Goal: Task Accomplishment & Management: Manage account settings

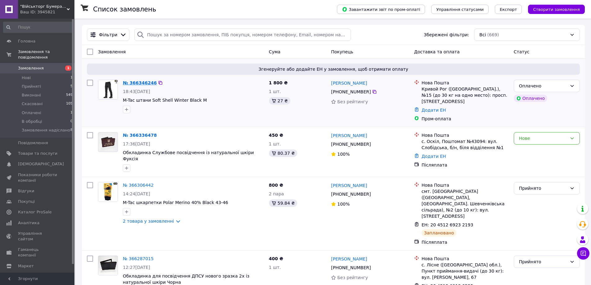
click at [132, 82] on link "№ 366346246" at bounding box center [140, 82] width 34 height 5
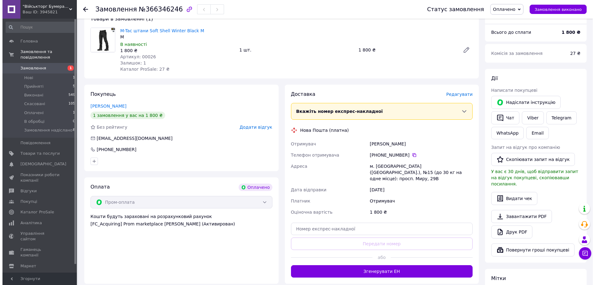
scroll to position [61, 0]
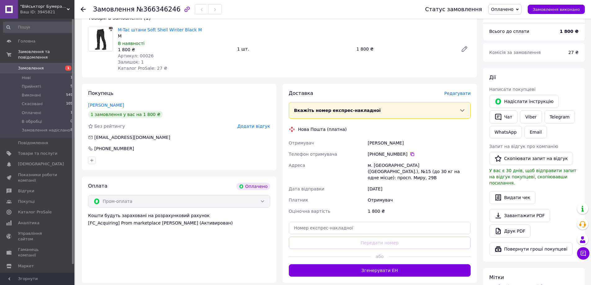
click at [496, 177] on span "У вас є 30 днів, щоб відправити запит на відгук покупцеві, скопіювавши посиланн…" at bounding box center [532, 176] width 87 height 17
click at [521, 8] on span "Оплачено" at bounding box center [504, 9] width 33 height 11
click at [512, 22] on li "Прийнято" at bounding box center [515, 21] width 55 height 9
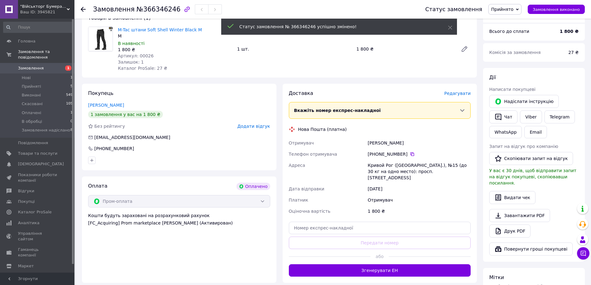
click at [456, 96] on span "Редагувати" at bounding box center [457, 93] width 26 height 5
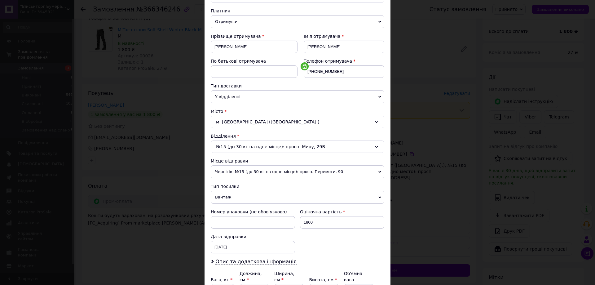
scroll to position [82, 0]
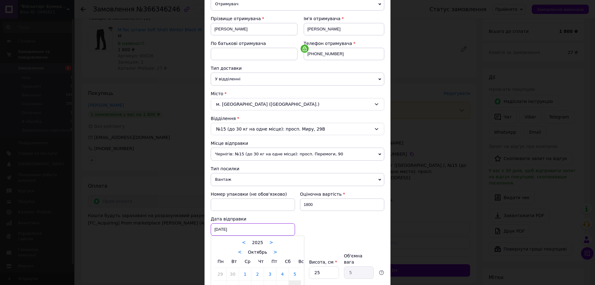
click at [218, 228] on div "[DATE] < 2025 > < Октябрь > Пн Вт Ср Чт Пт Сб Вс 29 30 1 2 3 4 5 6 7 8 9 10 11 …" at bounding box center [253, 229] width 84 height 12
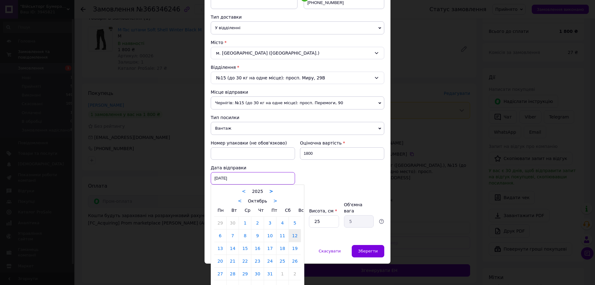
scroll to position [141, 0]
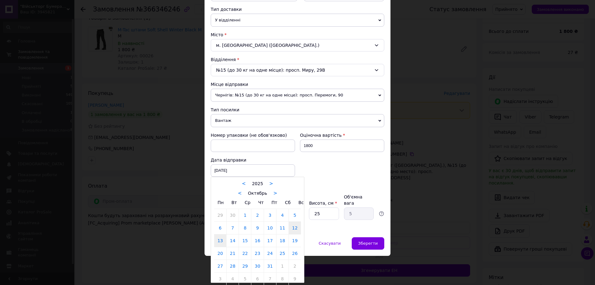
click at [221, 239] on link "13" at bounding box center [220, 240] width 12 height 12
type input "[DATE]"
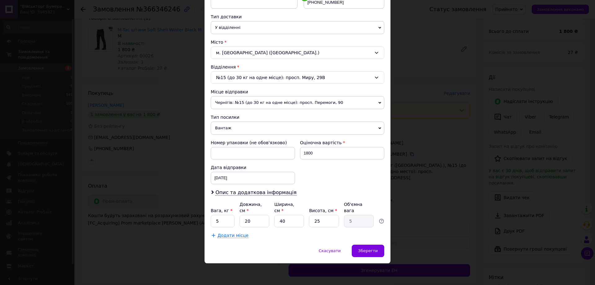
scroll to position [127, 0]
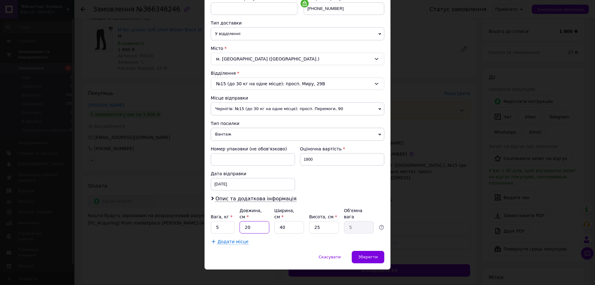
click at [254, 221] on input "20" at bounding box center [255, 227] width 30 height 12
type input "2"
type input "0.5"
type input "2"
type input "0.5"
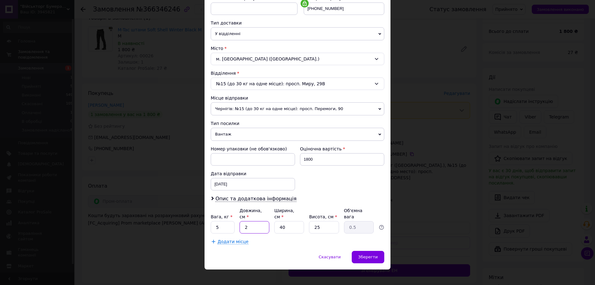
type input "25"
type input "6.25"
click at [256, 221] on input "25" at bounding box center [255, 227] width 30 height 12
type input "2"
type input "0.5"
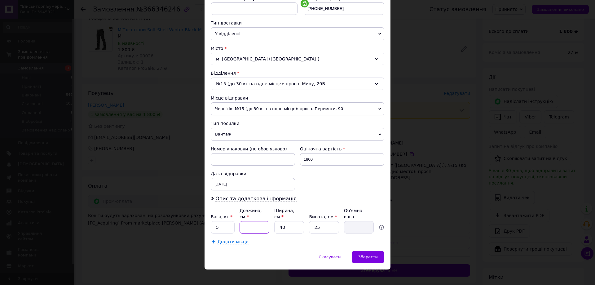
type input "3"
type input "0.75"
type input "30"
type input "7.5"
type input "30"
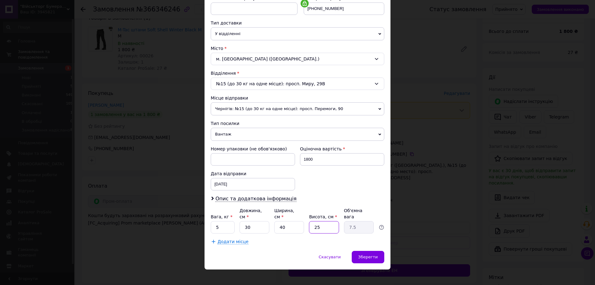
click at [325, 221] on input "25" at bounding box center [324, 227] width 30 height 12
type input "2"
type input "0.6"
type input "1"
type input "0.3"
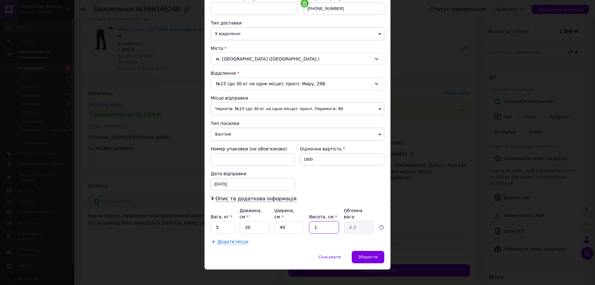
type input "10"
type input "3"
type input "10"
click at [225, 221] on input "5" at bounding box center [223, 227] width 24 height 12
type input "2"
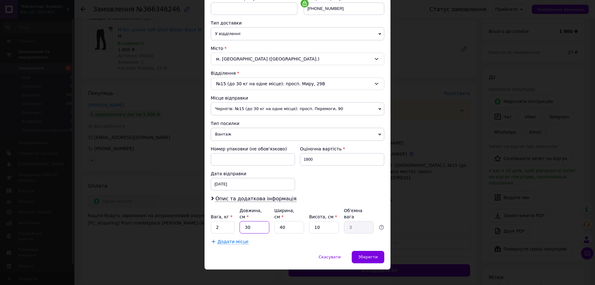
click at [260, 221] on input "30" at bounding box center [255, 227] width 30 height 12
click at [287, 224] on input "40" at bounding box center [289, 227] width 30 height 12
click at [255, 221] on input "30" at bounding box center [255, 227] width 30 height 12
type input "3"
type input "0.3"
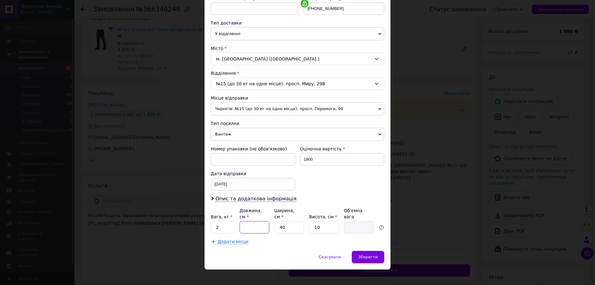
type input "2"
type input "0.2"
type input "26"
type input "2.6"
type input "26"
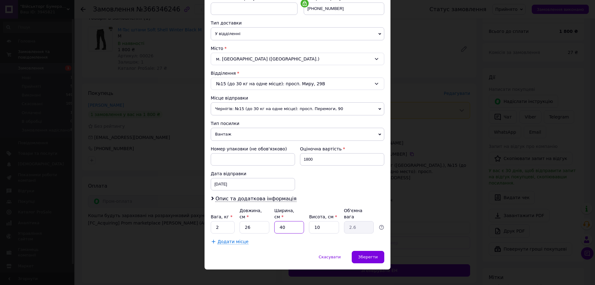
click at [285, 223] on input "40" at bounding box center [289, 227] width 30 height 12
type input "4"
type input "0.26"
type input "3"
type input "0.2"
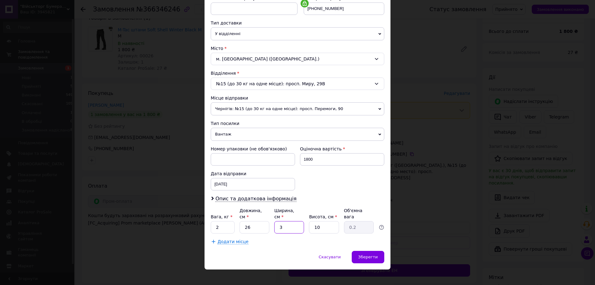
type input "35"
type input "2.28"
type input "35"
click at [225, 221] on input "2" at bounding box center [223, 227] width 24 height 12
type input "1"
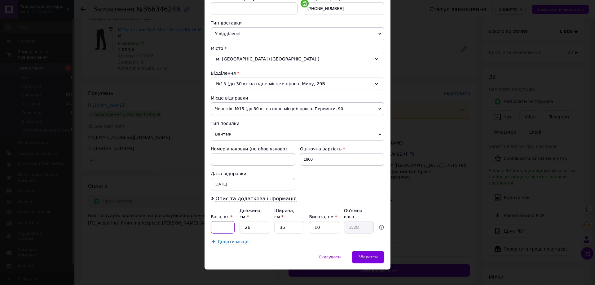
type input "2"
click at [362, 255] on span "Зберегти" at bounding box center [368, 257] width 20 height 5
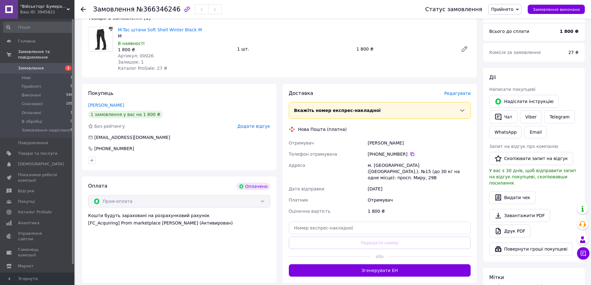
click at [461, 92] on span "Редагувати" at bounding box center [457, 93] width 26 height 5
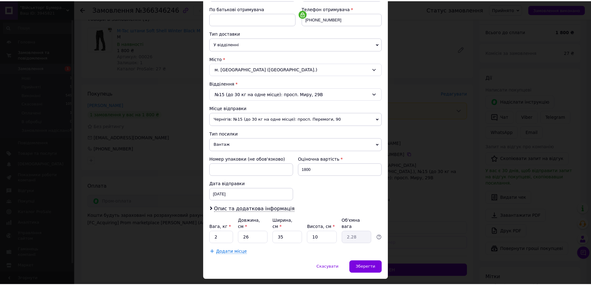
scroll to position [117, 0]
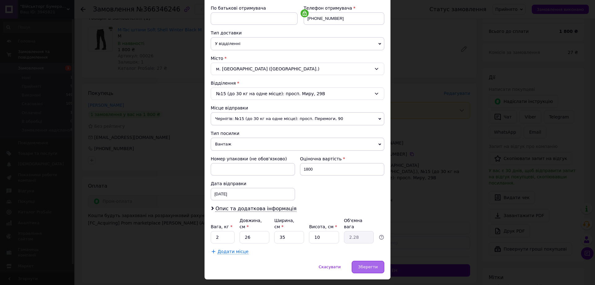
click at [369, 265] on span "Зберегти" at bounding box center [368, 267] width 20 height 5
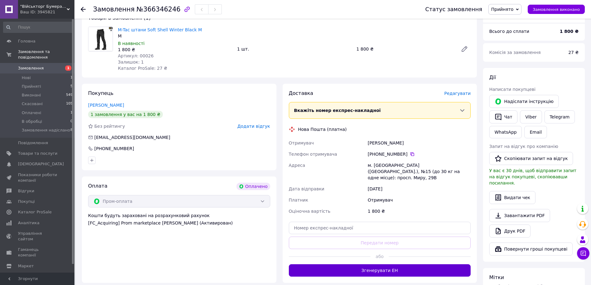
click at [380, 264] on button "Згенерувати ЕН" at bounding box center [380, 270] width 182 height 12
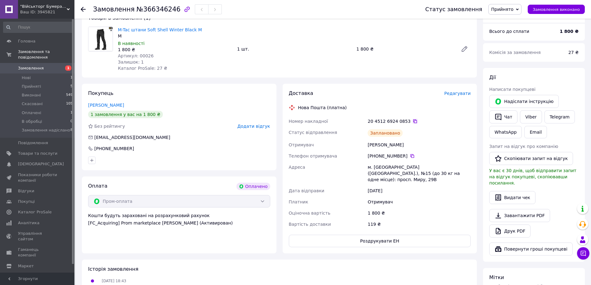
click at [412, 122] on icon at bounding box center [414, 121] width 5 height 5
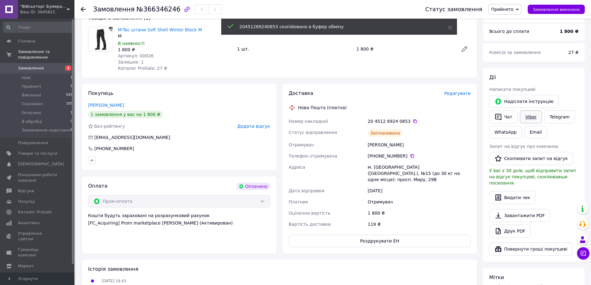
click at [533, 117] on link "Viber" at bounding box center [531, 116] width 22 height 13
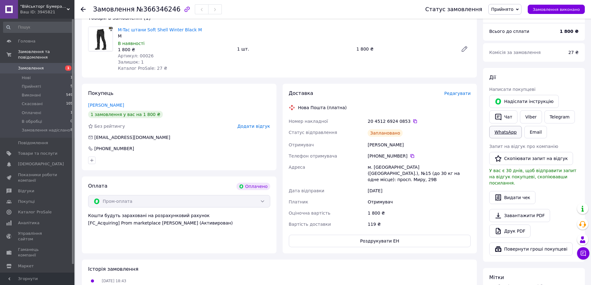
click at [501, 134] on link "WhatsApp" at bounding box center [505, 132] width 33 height 12
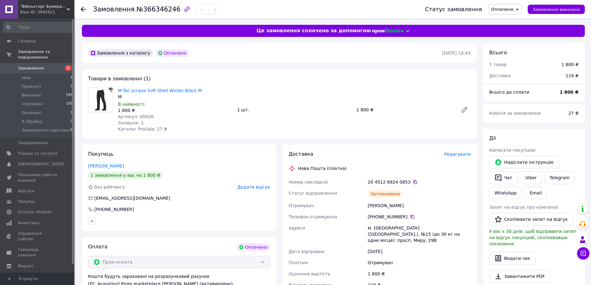
scroll to position [61, 0]
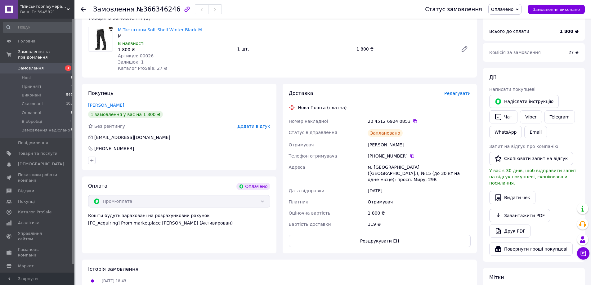
click at [82, 7] on icon at bounding box center [83, 9] width 5 height 5
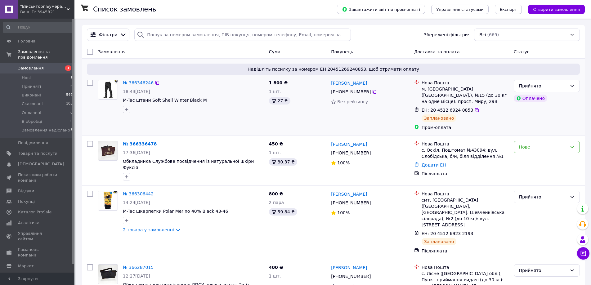
click at [126, 106] on button "button" at bounding box center [126, 109] width 7 height 7
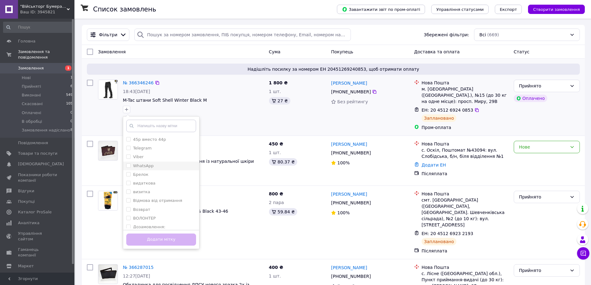
click at [130, 167] on input "WhatsApp" at bounding box center [128, 165] width 4 height 4
checkbox input "true"
click at [169, 235] on button "Додати мітку" at bounding box center [161, 240] width 70 height 12
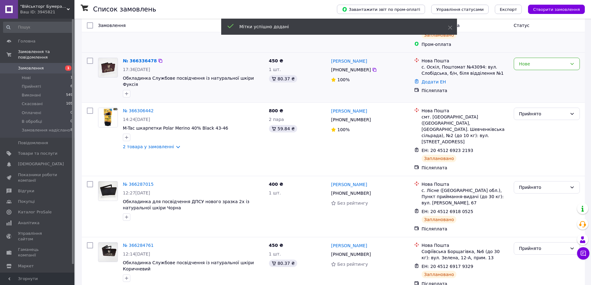
scroll to position [95, 0]
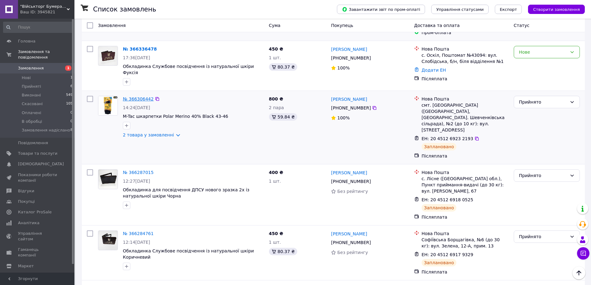
click at [141, 96] on link "№ 366306442" at bounding box center [138, 98] width 31 height 5
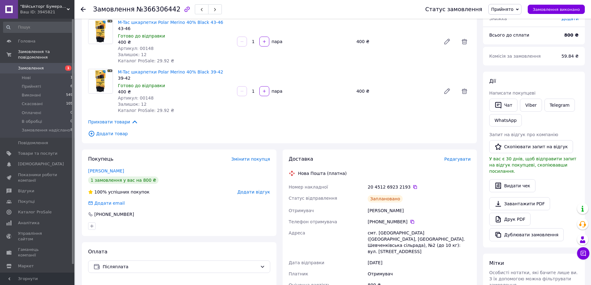
scroll to position [61, 0]
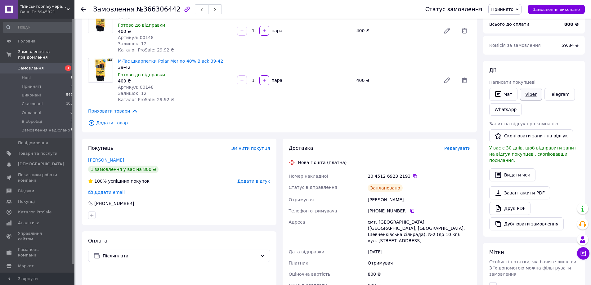
click at [529, 94] on link "Viber" at bounding box center [531, 94] width 22 height 13
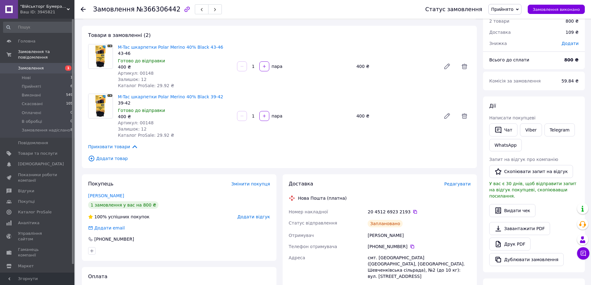
scroll to position [24, 0]
click at [85, 9] on use at bounding box center [83, 9] width 5 height 5
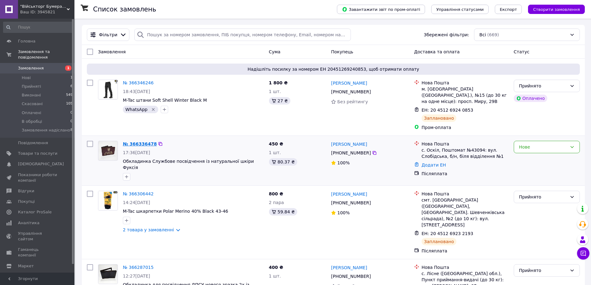
click at [138, 145] on link "№ 366336478" at bounding box center [140, 143] width 34 height 5
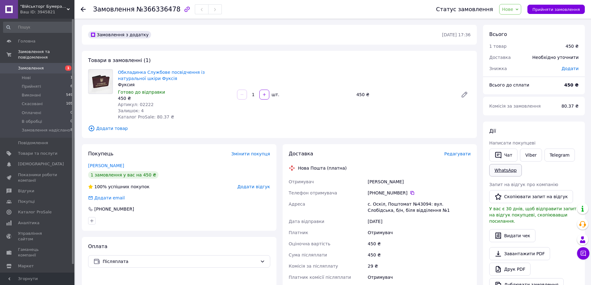
click at [511, 168] on link "WhatsApp" at bounding box center [505, 170] width 33 height 12
click at [464, 99] on link at bounding box center [464, 94] width 12 height 12
click at [107, 128] on span "Додати товар" at bounding box center [279, 128] width 382 height 7
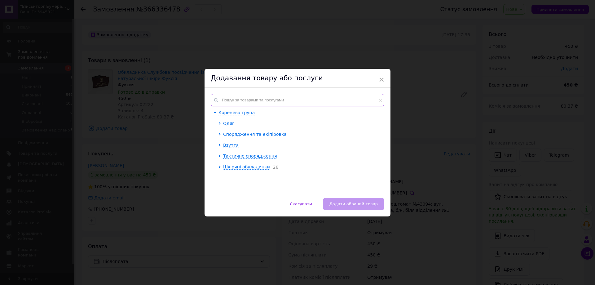
click at [306, 95] on input "text" at bounding box center [298, 100] width 174 height 12
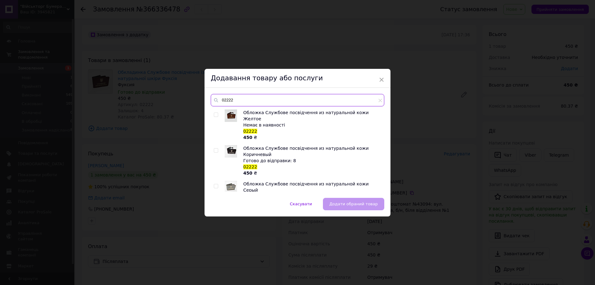
type input "02222"
click at [215, 184] on span at bounding box center [216, 186] width 4 height 4
click at [215, 184] on input "checkbox" at bounding box center [216, 186] width 4 height 4
checkbox input "true"
click at [349, 208] on button "Додати обраний товар" at bounding box center [353, 204] width 61 height 12
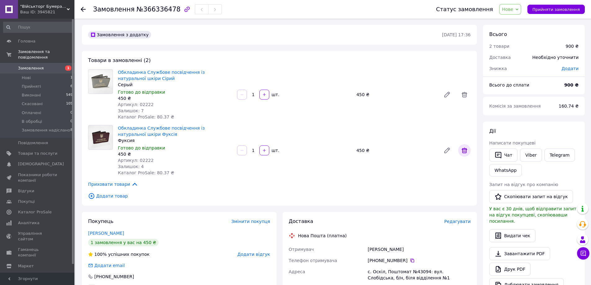
click at [465, 152] on icon at bounding box center [463, 150] width 7 height 7
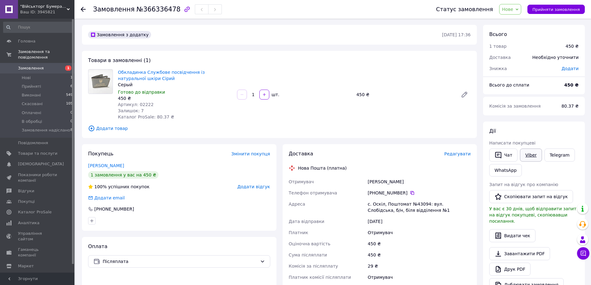
click at [530, 155] on link "Viber" at bounding box center [531, 155] width 22 height 13
click at [532, 122] on div "Дії Написати покупцеві   Чат Viber Telegram WhatsApp Запит на відгук про компан…" at bounding box center [534, 210] width 102 height 176
click at [463, 155] on span "Редагувати" at bounding box center [457, 153] width 26 height 5
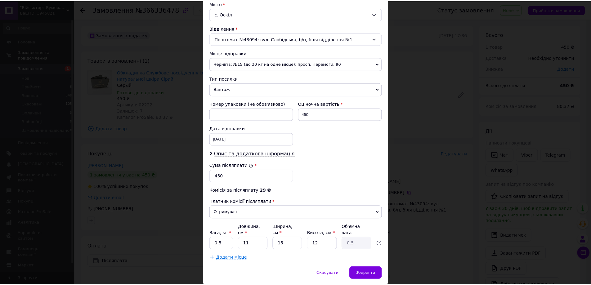
scroll to position [172, 0]
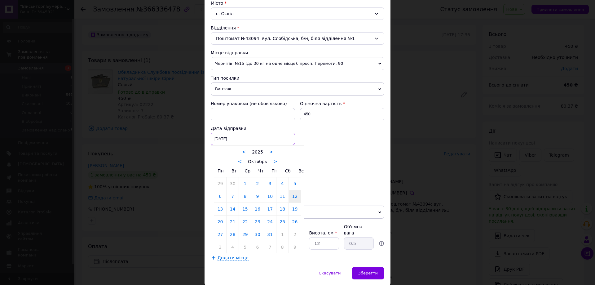
click at [242, 137] on div "[DATE] < 2025 > < Октябрь > Пн Вт Ср Чт Пт Сб Вс 29 30 1 2 3 4 5 6 7 8 9 10 11 …" at bounding box center [253, 139] width 84 height 12
click at [217, 206] on link "13" at bounding box center [220, 209] width 12 height 12
type input "[DATE]"
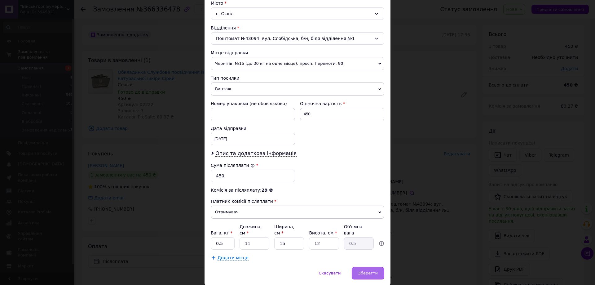
click at [373, 271] on span "Зберегти" at bounding box center [368, 273] width 20 height 5
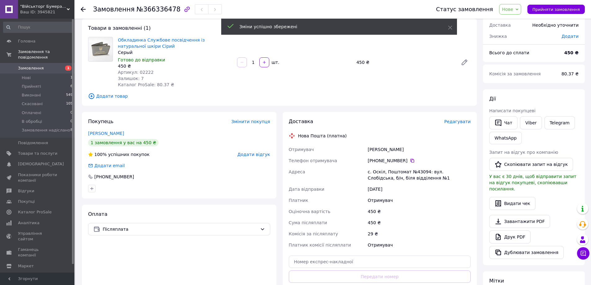
scroll to position [163, 0]
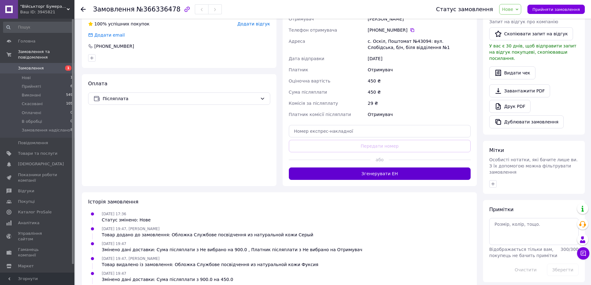
click at [399, 172] on button "Згенерувати ЕН" at bounding box center [380, 173] width 182 height 12
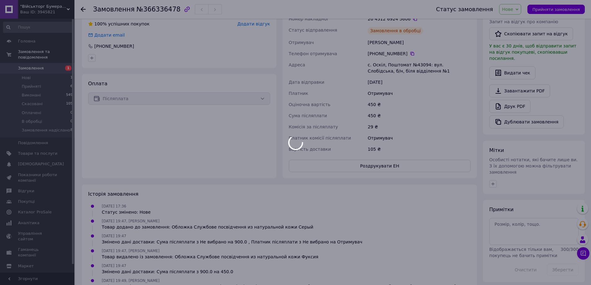
click at [399, 172] on div at bounding box center [295, 142] width 591 height 285
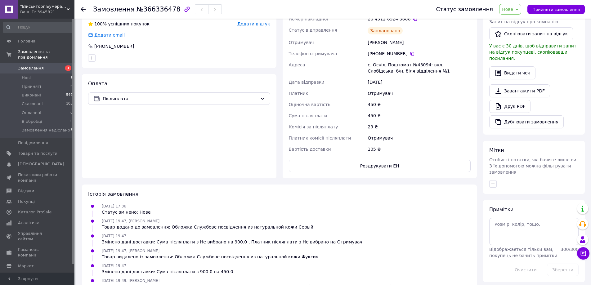
click at [421, 89] on div "Отримувач" at bounding box center [418, 93] width 105 height 11
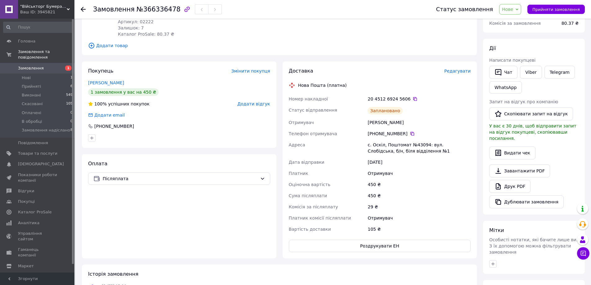
scroll to position [73, 0]
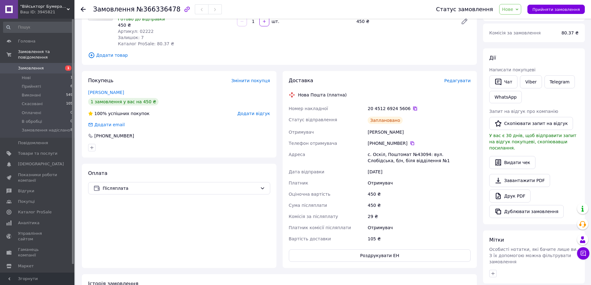
click at [412, 107] on icon at bounding box center [414, 108] width 5 height 5
click at [534, 81] on link "Viber" at bounding box center [531, 81] width 22 height 13
click at [521, 13] on span "Нове" at bounding box center [510, 9] width 22 height 11
click at [524, 21] on li "Прийнято" at bounding box center [526, 21] width 55 height 9
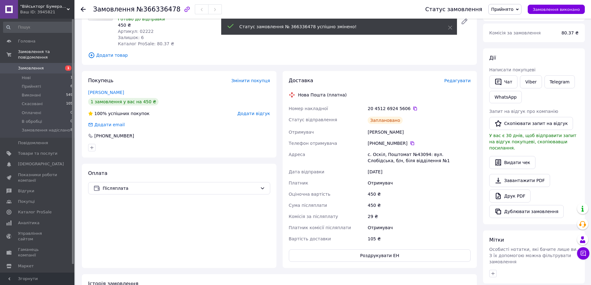
click at [81, 12] on div at bounding box center [87, 9] width 12 height 19
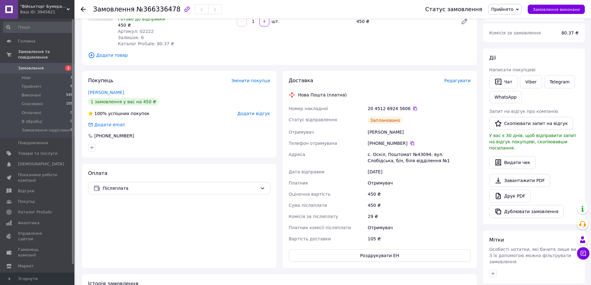
click at [82, 9] on use at bounding box center [83, 9] width 5 height 5
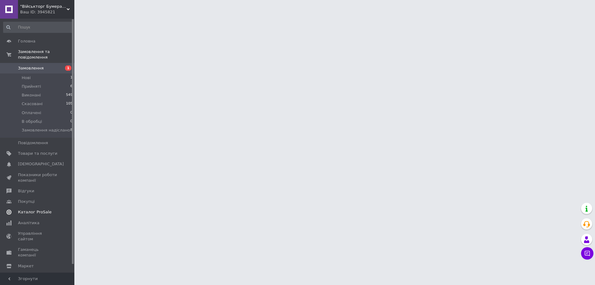
click at [37, 207] on link "Каталог ProSale" at bounding box center [38, 212] width 76 height 11
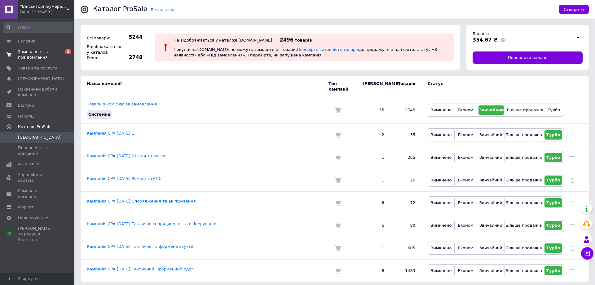
click at [34, 56] on span "Замовлення та повідомлення" at bounding box center [37, 54] width 39 height 11
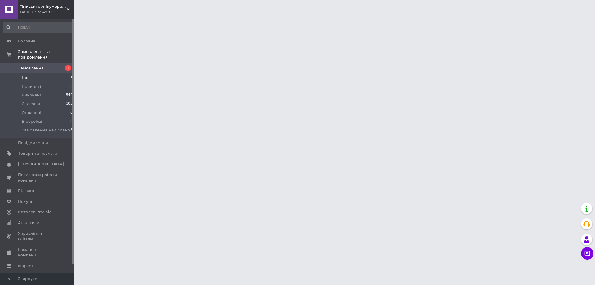
click at [46, 73] on li "Нові 1" at bounding box center [38, 77] width 76 height 9
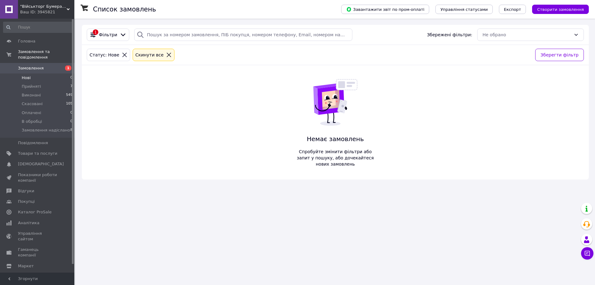
click at [31, 65] on span "Замовлення" at bounding box center [31, 68] width 26 height 6
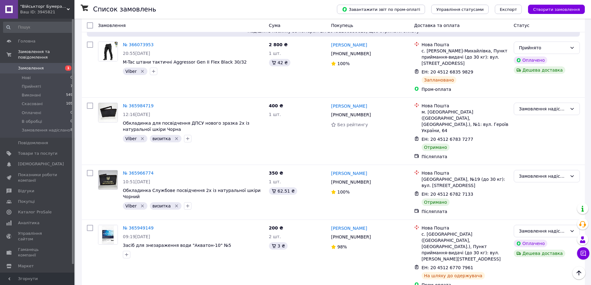
scroll to position [535, 0]
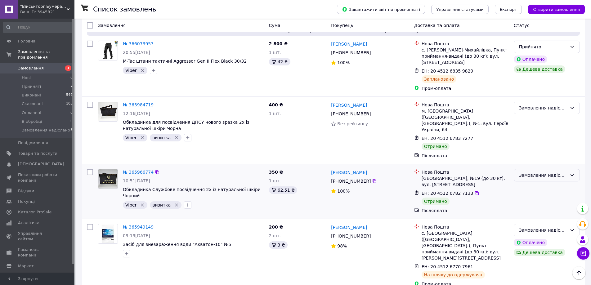
click at [579, 169] on div "Замовлення надіслано" at bounding box center [547, 175] width 66 height 12
click at [537, 156] on li "Виконано" at bounding box center [546, 156] width 65 height 11
click at [139, 170] on link "№ 365966774" at bounding box center [138, 172] width 31 height 5
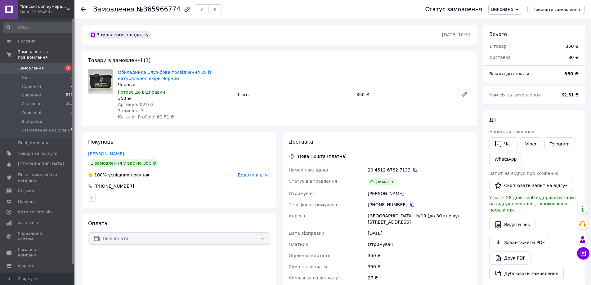
click at [257, 171] on div "Покупець Жмуд Ігор 1 замовлення у вас на 350 ₴ 100% успішних покупок Додати від…" at bounding box center [179, 169] width 194 height 75
click at [255, 173] on span "Додати відгук" at bounding box center [253, 174] width 33 height 5
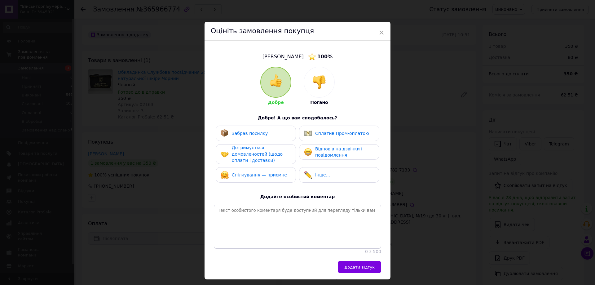
click at [255, 136] on span "Забрав посилку" at bounding box center [250, 133] width 36 height 5
click at [243, 156] on span "Дотримується домовленостей (щодо оплати і доставки)" at bounding box center [257, 154] width 51 height 18
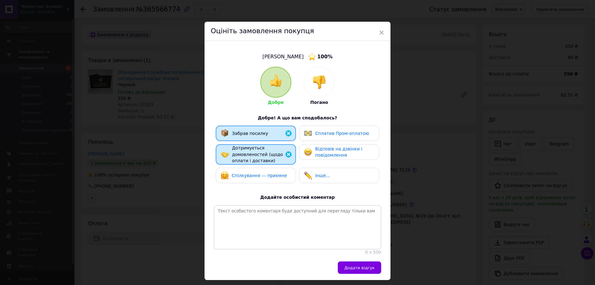
click at [241, 175] on span "Спілкування — приємне" at bounding box center [259, 175] width 55 height 5
click at [327, 154] on span "Відповів на дзвінки і повідомлення" at bounding box center [338, 151] width 47 height 11
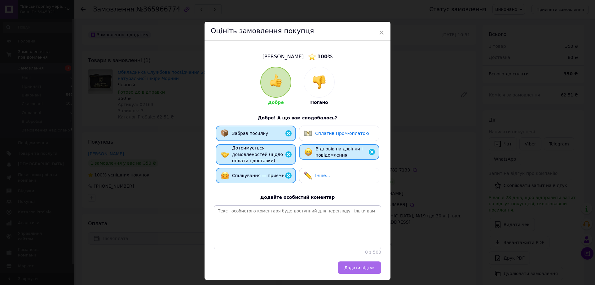
click at [351, 270] on span "Додати відгук" at bounding box center [360, 267] width 30 height 5
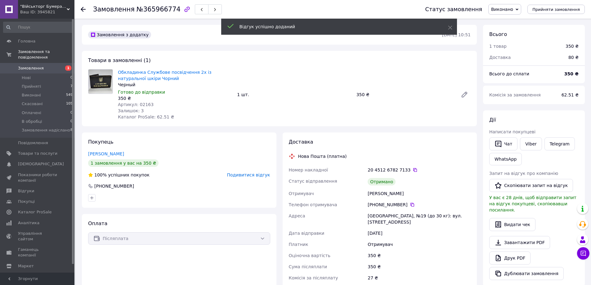
click at [82, 8] on icon at bounding box center [83, 9] width 5 height 5
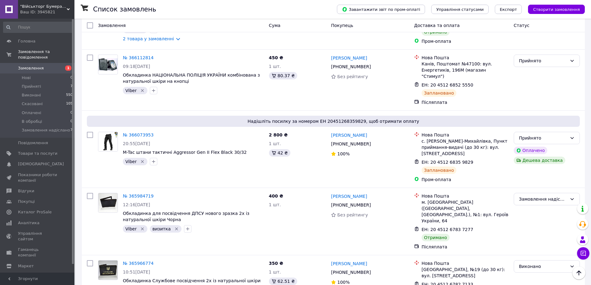
scroll to position [445, 0]
click at [137, 193] on link "№ 365984719" at bounding box center [138, 195] width 31 height 5
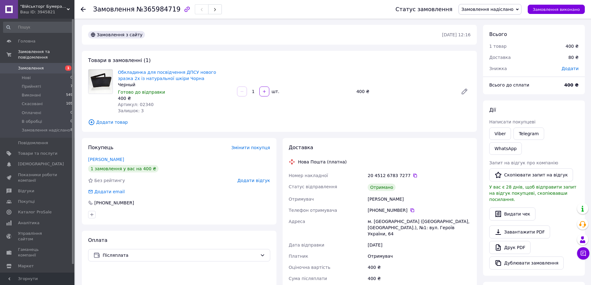
click at [521, 9] on span "Замовлення надіслано" at bounding box center [489, 9] width 63 height 11
click at [484, 29] on li "Виконано" at bounding box center [490, 30] width 62 height 9
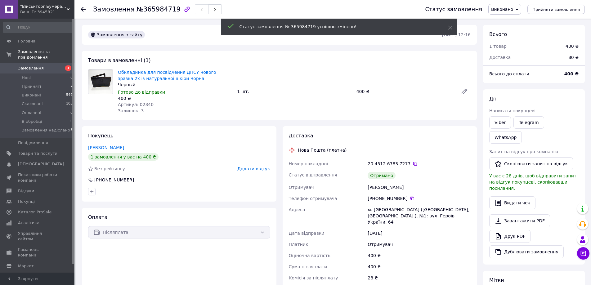
click at [260, 169] on span "Додати відгук" at bounding box center [253, 168] width 33 height 5
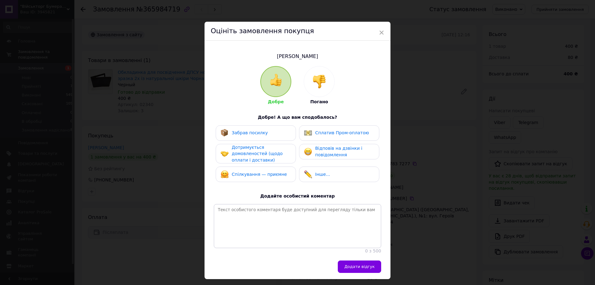
click at [247, 134] on span "Забрав посилку" at bounding box center [250, 132] width 36 height 5
click at [252, 150] on span "Дотримується домовленостей (щодо оплати і доставки)" at bounding box center [257, 154] width 51 height 18
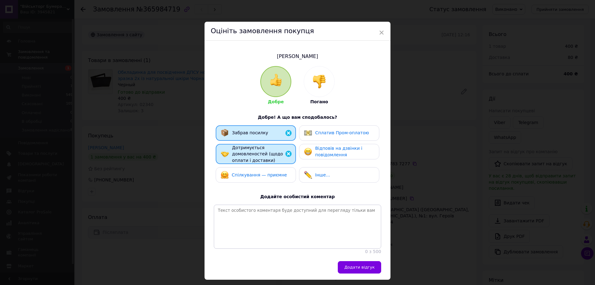
click at [338, 146] on span "Відповів на дзвінки і повідомлення" at bounding box center [338, 151] width 47 height 11
click at [257, 175] on span "Спілкування — приємне" at bounding box center [259, 174] width 55 height 5
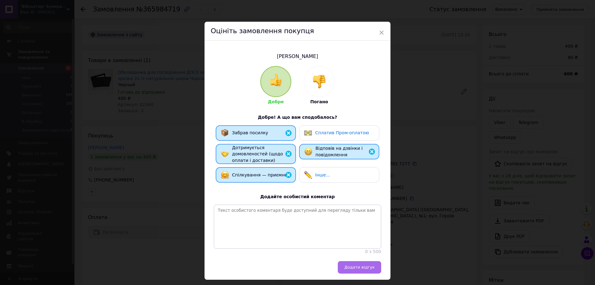
click at [355, 269] on span "Додати відгук" at bounding box center [360, 267] width 30 height 5
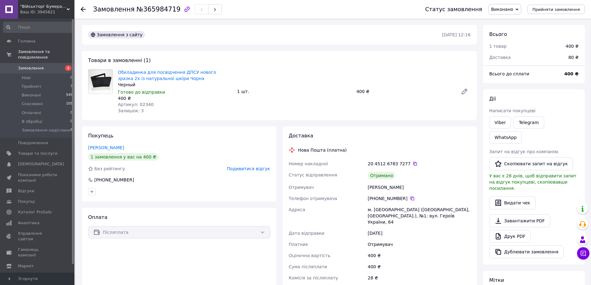
click at [86, 8] on div at bounding box center [87, 9] width 12 height 19
click at [82, 8] on icon at bounding box center [83, 9] width 5 height 5
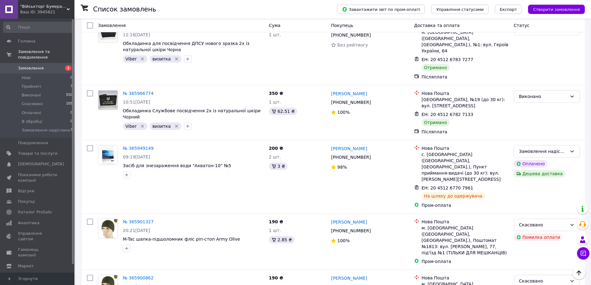
scroll to position [614, 0]
click at [580, 252] on icon at bounding box center [583, 253] width 6 height 6
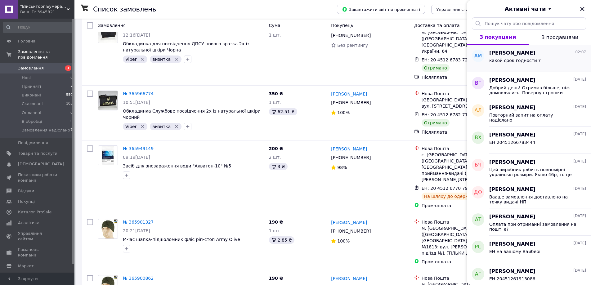
click at [524, 58] on span "какой срок годности ?" at bounding box center [514, 60] width 51 height 5
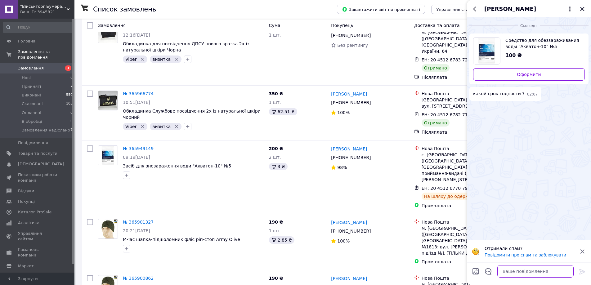
click at [520, 269] on textarea at bounding box center [535, 271] width 76 height 12
type textarea "Добрий вечір, Олексій!"
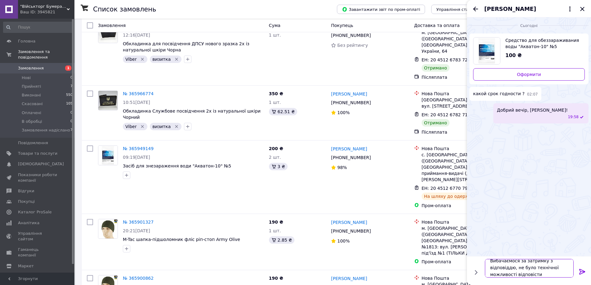
scroll to position [1, 0]
type textarea "Вибачаємося за затримку з відповіддю, не було технічної можливості відповісти((("
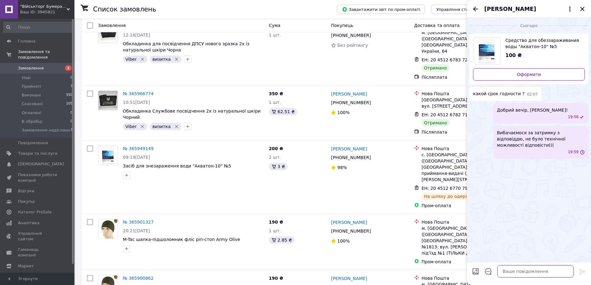
scroll to position [0, 0]
type textarea "н"
type textarea "зараз не можу точно відповісти, але наскільки пам'ятаю, срок придатності 2 чи 3…"
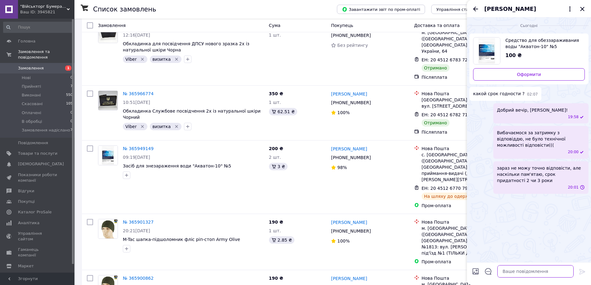
scroll to position [0, 0]
type textarea "точніше зможемо відповісти в понеділок"
click at [584, 269] on icon at bounding box center [581, 271] width 7 height 7
click at [579, 9] on icon "Закрити" at bounding box center [581, 8] width 7 height 7
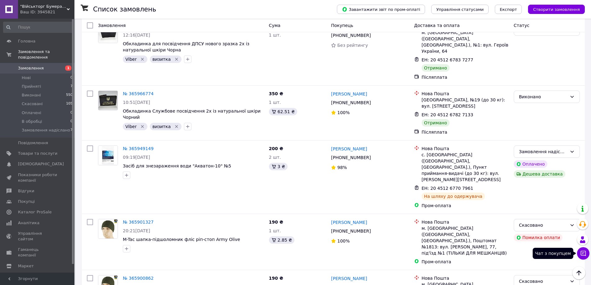
click at [580, 252] on icon at bounding box center [583, 253] width 6 height 6
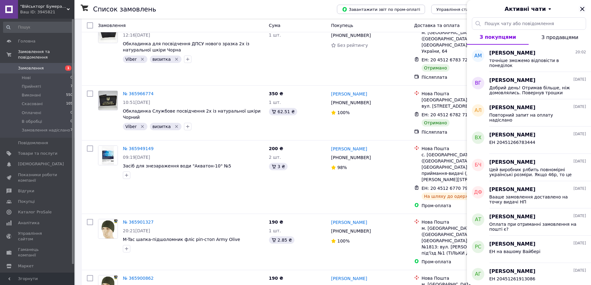
click at [581, 10] on icon "Закрити" at bounding box center [582, 9] width 4 height 4
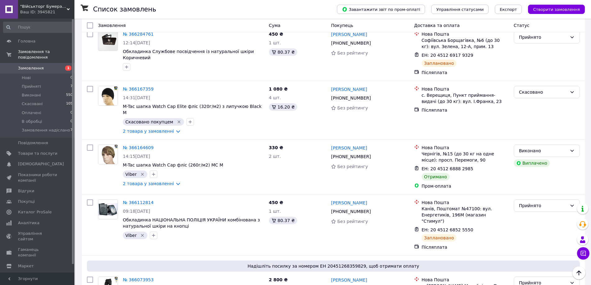
scroll to position [302, 0]
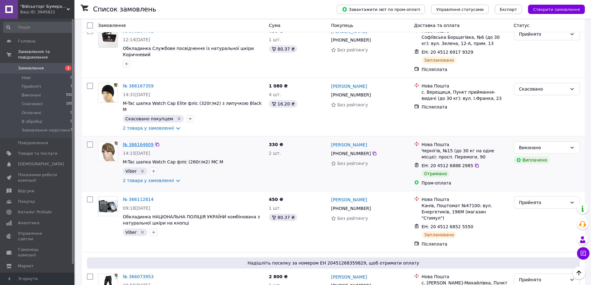
click at [136, 142] on link "№ 366164609" at bounding box center [138, 144] width 31 height 5
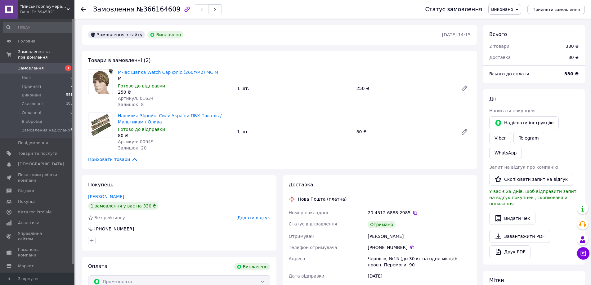
scroll to position [104, 0]
click at [252, 218] on span "Додати відгук" at bounding box center [253, 217] width 33 height 5
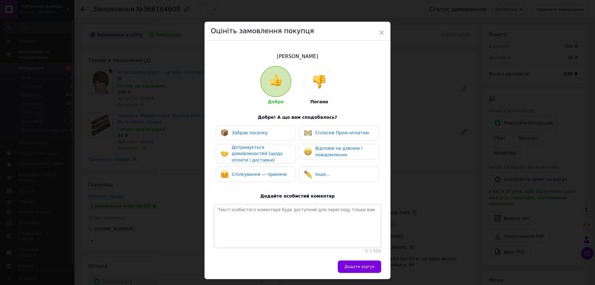
click at [243, 125] on div "Забрав посилку" at bounding box center [256, 133] width 80 height 16
click at [254, 153] on span "Дотримується домовленостей (щодо оплати і доставки)" at bounding box center [257, 154] width 51 height 18
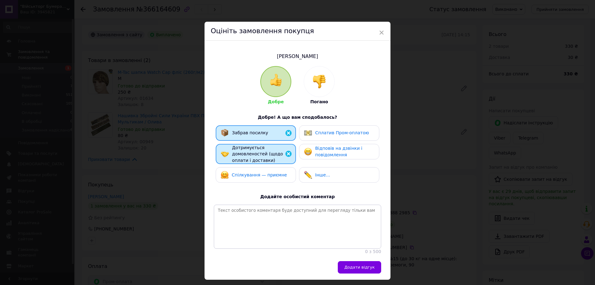
click at [327, 133] on span "Сплатив Пром-оплатою" at bounding box center [342, 132] width 54 height 5
click at [318, 150] on span "Відповів на дзвінки і повідомлення" at bounding box center [338, 151] width 47 height 11
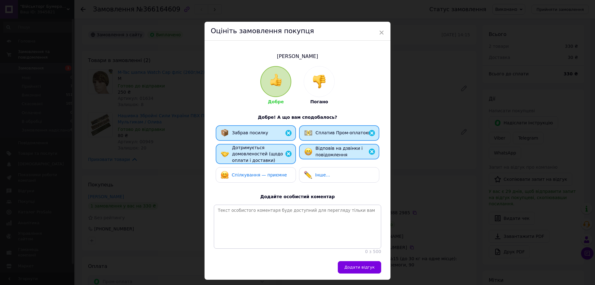
click at [265, 174] on span "Спілкування — приємне" at bounding box center [259, 174] width 55 height 5
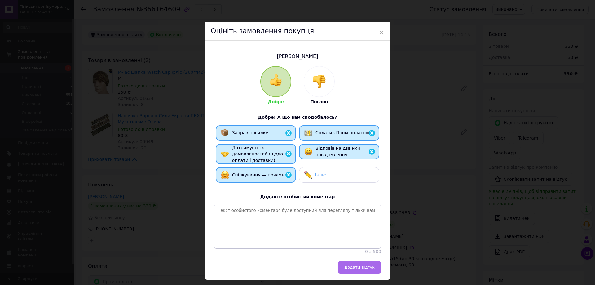
click at [356, 269] on span "Додати відгук" at bounding box center [360, 267] width 30 height 5
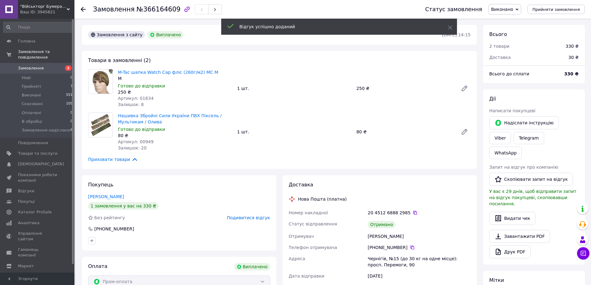
click at [79, 8] on div "Замовлення №366164609 Статус замовлення Виконано Прийнято Скасовано Оплачено В …" at bounding box center [332, 9] width 516 height 19
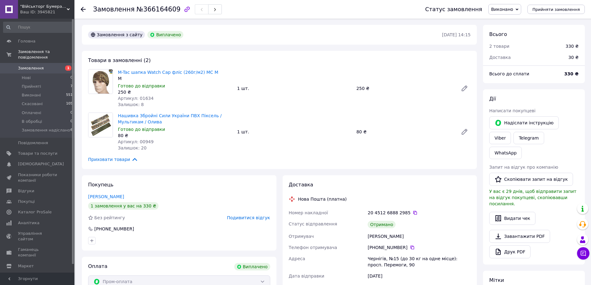
click at [86, 10] on div at bounding box center [87, 9] width 12 height 19
drag, startPoint x: 86, startPoint y: 10, endPoint x: 82, endPoint y: 8, distance: 4.3
click at [82, 8] on div at bounding box center [87, 9] width 12 height 19
click at [82, 8] on use at bounding box center [83, 9] width 5 height 5
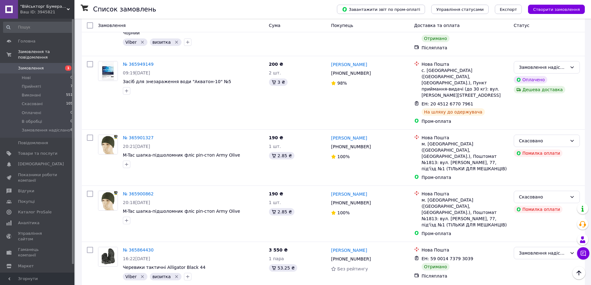
scroll to position [700, 0]
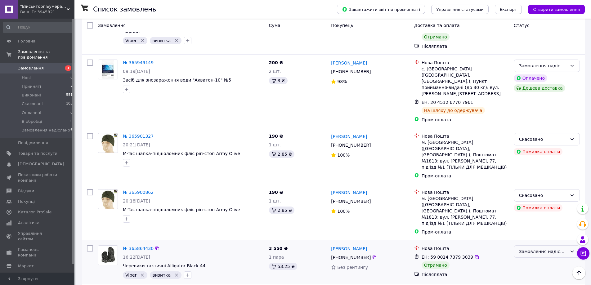
click at [566, 248] on div "Замовлення надіслано" at bounding box center [543, 251] width 48 height 7
click at [522, 209] on li "Виконано" at bounding box center [546, 207] width 65 height 11
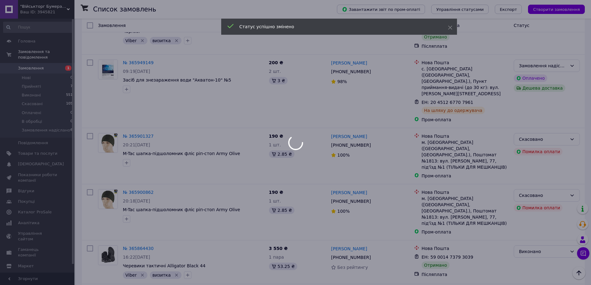
click at [136, 179] on div at bounding box center [295, 142] width 591 height 285
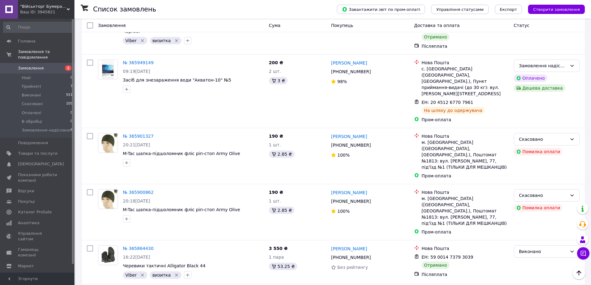
click at [136, 246] on link "№ 365864430" at bounding box center [138, 248] width 31 height 5
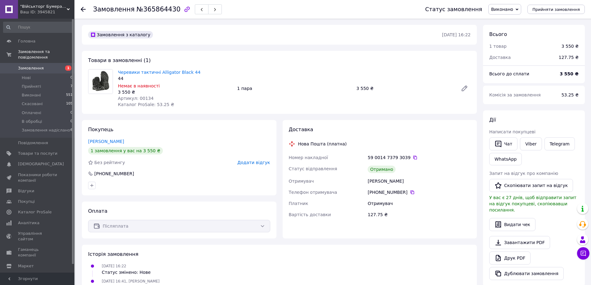
click at [255, 162] on span "Додати відгук" at bounding box center [253, 162] width 33 height 5
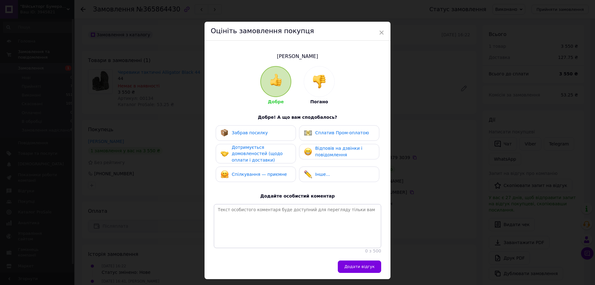
click at [254, 136] on div "Забрав посилку" at bounding box center [244, 133] width 47 height 8
click at [250, 152] on span "Дотримується домовленостей (щодо оплати і доставки)" at bounding box center [257, 154] width 51 height 18
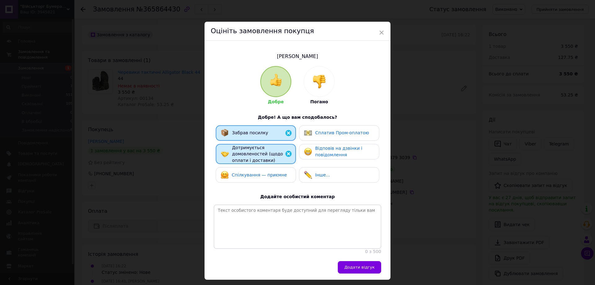
click at [254, 168] on div "Спілкування — приємне" at bounding box center [256, 175] width 80 height 16
click at [271, 176] on span "Спілкування — приємне" at bounding box center [259, 174] width 55 height 5
click at [319, 148] on span "Відповів на дзвінки і повідомлення" at bounding box center [338, 151] width 47 height 11
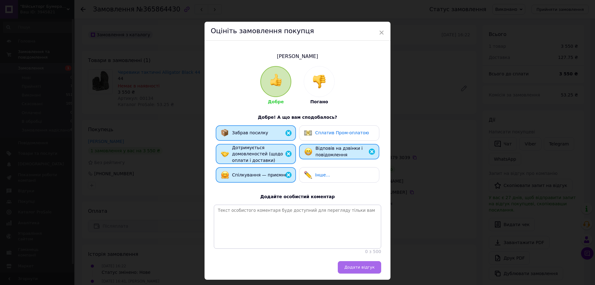
click at [357, 269] on span "Додати відгук" at bounding box center [360, 267] width 30 height 5
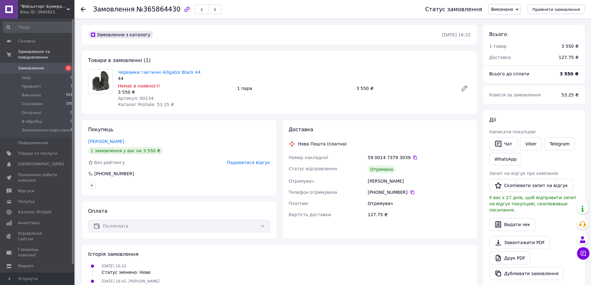
click at [82, 10] on use at bounding box center [83, 9] width 5 height 5
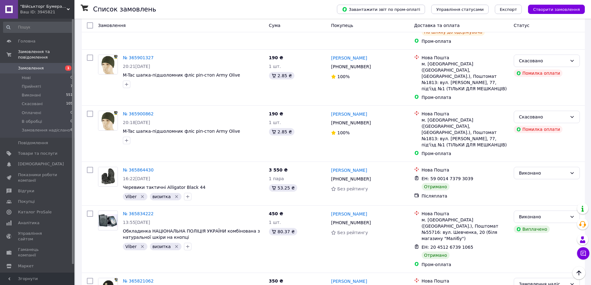
scroll to position [778, 0]
click at [138, 211] on link "№ 365834222" at bounding box center [138, 213] width 31 height 5
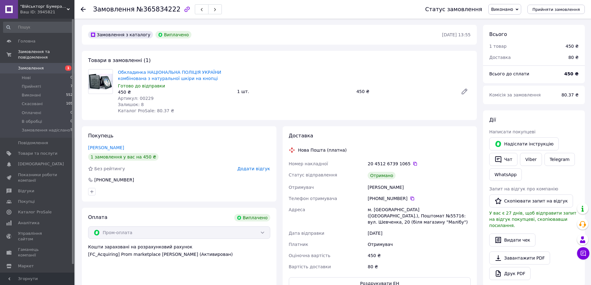
scroll to position [60, 0]
click at [258, 169] on span "Додати відгук" at bounding box center [253, 168] width 33 height 5
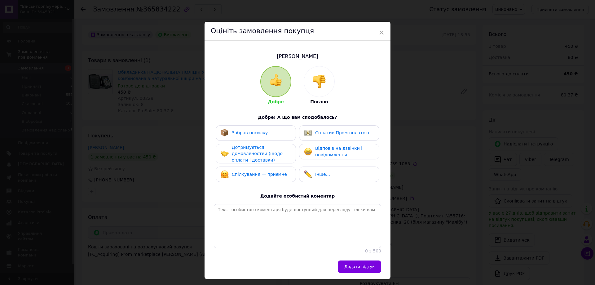
click at [243, 140] on div "Забрав посилку" at bounding box center [256, 133] width 80 height 16
click at [310, 137] on div "Сплатив Пром-оплатою" at bounding box center [339, 133] width 80 height 16
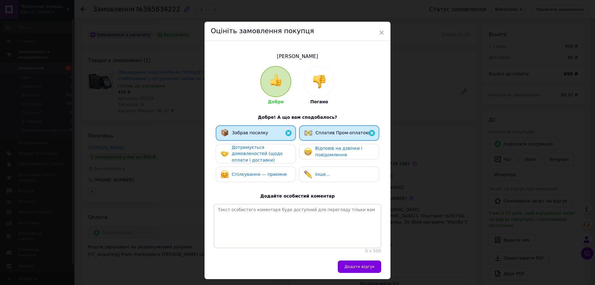
click at [310, 151] on img at bounding box center [308, 152] width 8 height 8
click at [271, 151] on span "Дотримується домовленостей (щодо оплати і доставки)" at bounding box center [257, 154] width 51 height 18
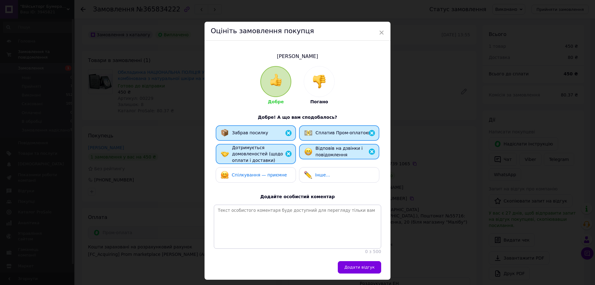
click at [264, 173] on span "Спілкування — приємне" at bounding box center [259, 174] width 55 height 5
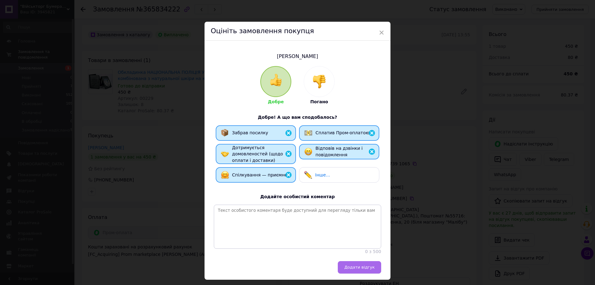
click at [354, 269] on span "Додати відгук" at bounding box center [360, 267] width 30 height 5
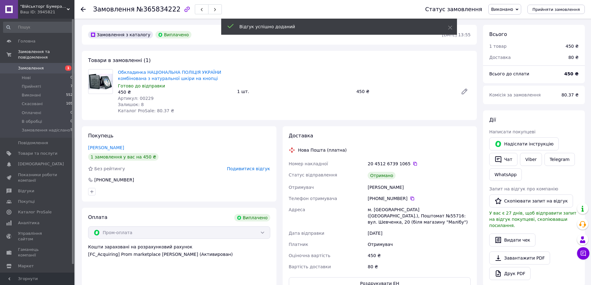
click at [84, 13] on div at bounding box center [87, 9] width 12 height 19
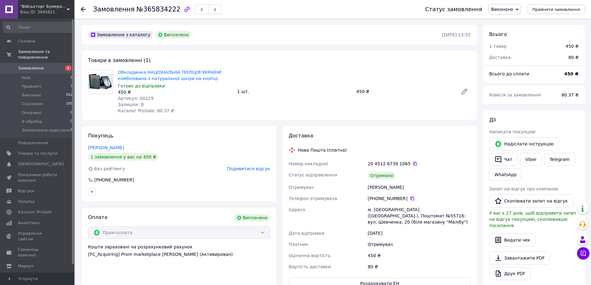
click at [82, 10] on use at bounding box center [83, 9] width 5 height 5
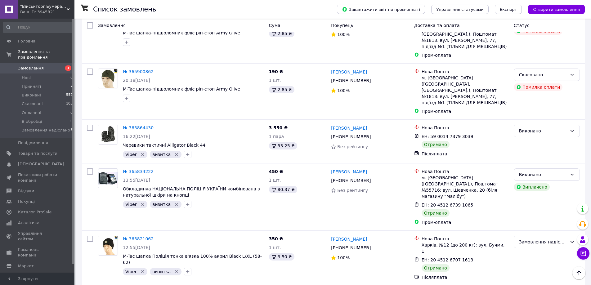
scroll to position [820, 0]
click at [573, 240] on icon at bounding box center [571, 242] width 5 height 5
click at [533, 192] on li "Виконано" at bounding box center [546, 192] width 65 height 11
click at [145, 237] on link "№ 365821062" at bounding box center [138, 239] width 31 height 5
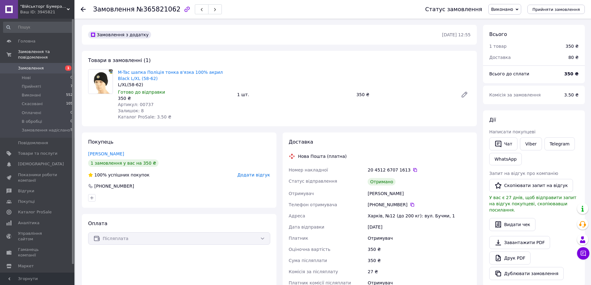
click at [262, 175] on span "Додати відгук" at bounding box center [253, 174] width 33 height 5
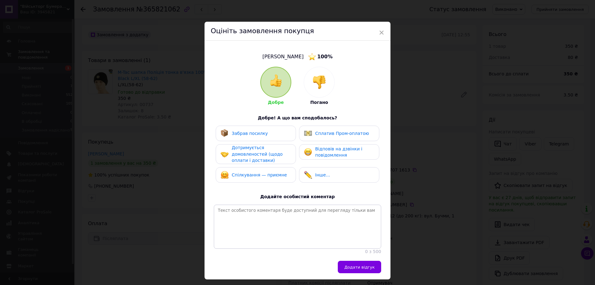
click at [254, 136] on div "Забрав посилку" at bounding box center [244, 133] width 47 height 8
click at [256, 150] on span "Дотримується домовленостей (щодо оплати і доставки)" at bounding box center [257, 154] width 51 height 18
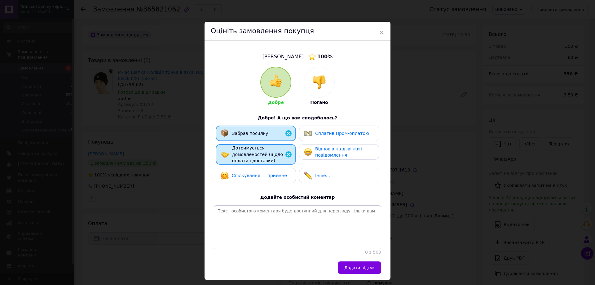
click at [321, 151] on span "Відповів на дзвінки і повідомлення" at bounding box center [338, 151] width 47 height 11
click at [261, 170] on div "Спілкування — приємне" at bounding box center [256, 176] width 80 height 16
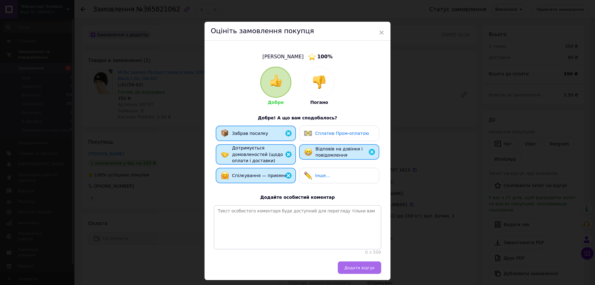
click at [369, 274] on button "Додати відгук" at bounding box center [359, 267] width 43 height 12
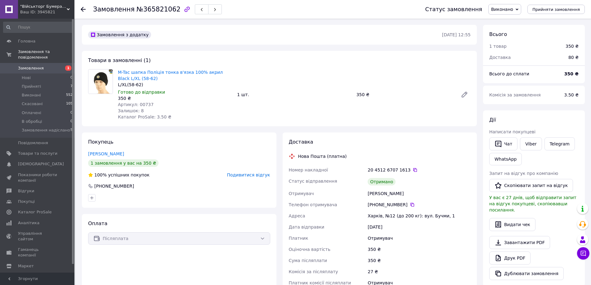
click at [82, 10] on use at bounding box center [83, 9] width 5 height 5
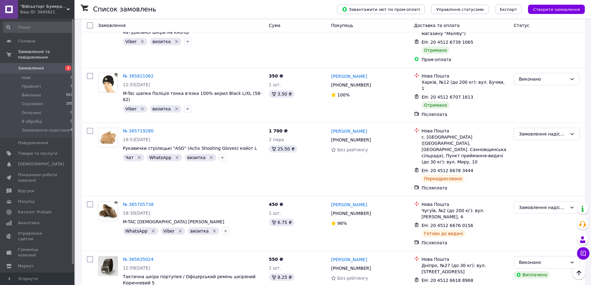
scroll to position [983, 0]
click at [139, 257] on link "№ 365635024" at bounding box center [138, 259] width 31 height 5
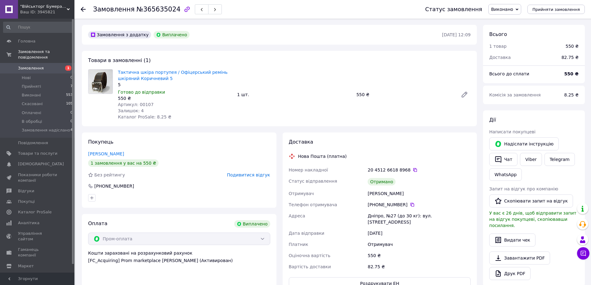
scroll to position [20, 0]
click at [208, 12] on button "button" at bounding box center [215, 9] width 14 height 10
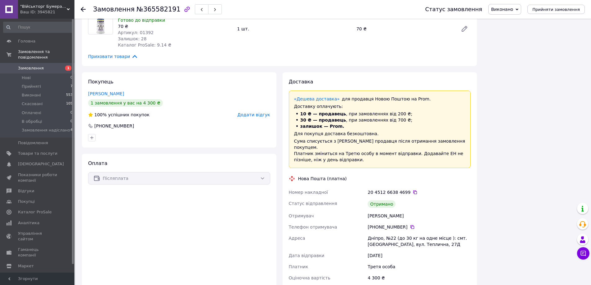
scroll to position [679, 0]
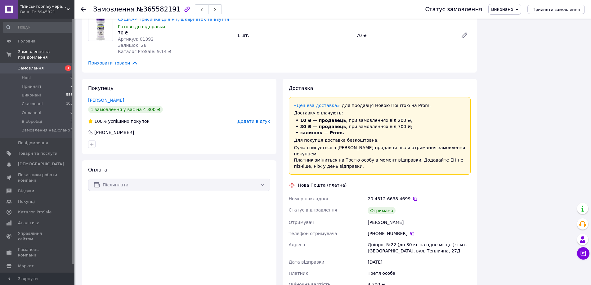
click at [262, 119] on span "Додати відгук" at bounding box center [253, 121] width 33 height 5
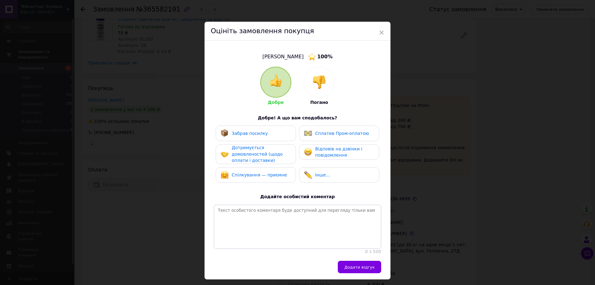
click at [247, 131] on span "Забрав посилку" at bounding box center [250, 133] width 36 height 5
click at [381, 33] on span "×" at bounding box center [382, 32] width 6 height 11
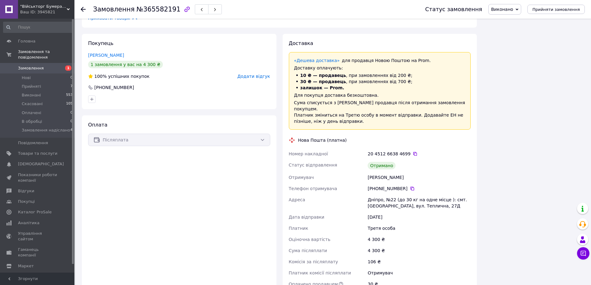
scroll to position [723, 0]
click at [263, 75] on span "Додати відгук" at bounding box center [253, 77] width 33 height 5
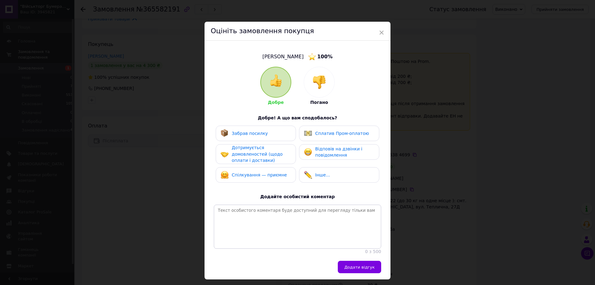
click at [252, 138] on div "Забрав посилку" at bounding box center [256, 134] width 80 height 16
drag, startPoint x: 244, startPoint y: 154, endPoint x: 317, endPoint y: 152, distance: 73.2
click at [317, 152] on div "Забрав посилку Сплатив Пром-оплатою Дотримується домовленостей (щодо оплати і д…" at bounding box center [297, 156] width 167 height 60
click at [317, 152] on span "Відповів на дзвінки і повідомлення" at bounding box center [338, 151] width 47 height 11
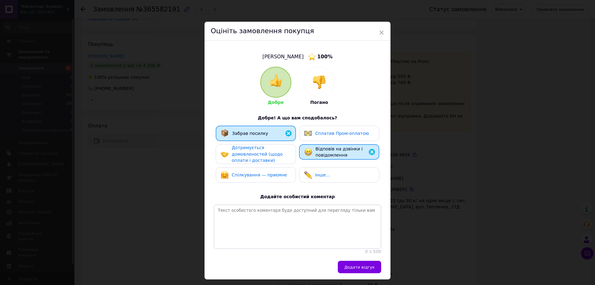
click at [261, 157] on span "Дотримується домовленостей (щодо оплати і доставки)" at bounding box center [257, 154] width 51 height 18
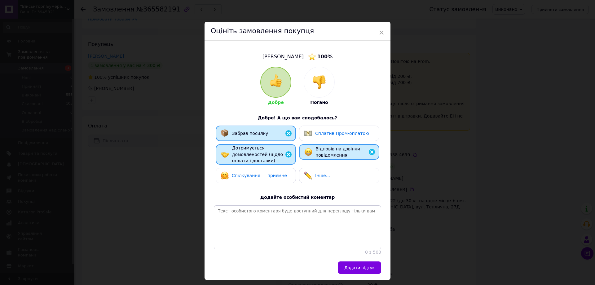
click at [260, 176] on span "Спілкування — приємне" at bounding box center [259, 175] width 55 height 5
click at [352, 270] on span "Додати відгук" at bounding box center [360, 267] width 30 height 5
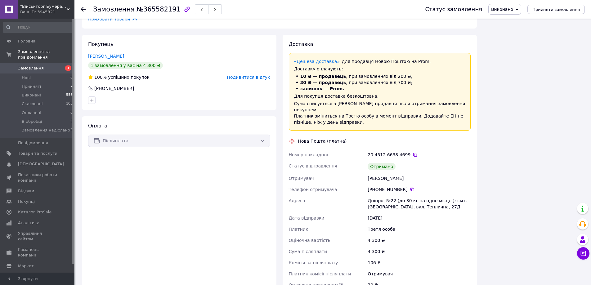
click at [85, 9] on icon at bounding box center [83, 9] width 5 height 5
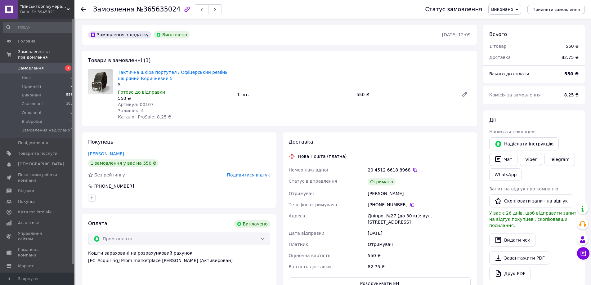
scroll to position [20, 0]
click at [214, 9] on use "button" at bounding box center [215, 9] width 2 height 3
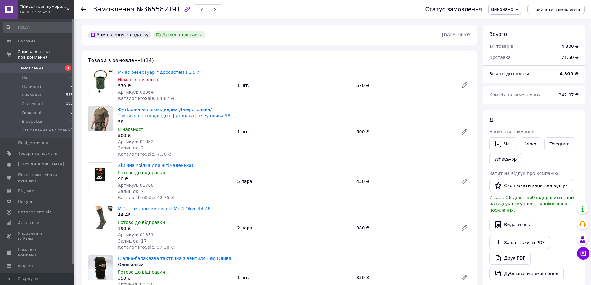
click at [85, 10] on icon at bounding box center [83, 9] width 5 height 5
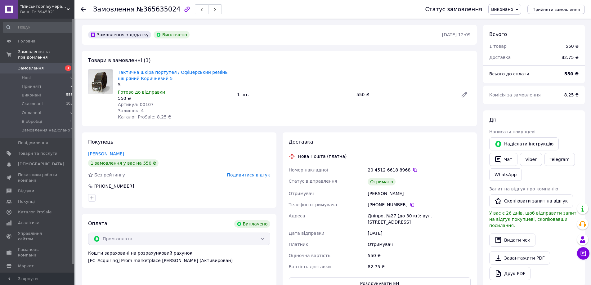
scroll to position [20, 0]
click at [52, 65] on span "Замовлення" at bounding box center [37, 68] width 39 height 6
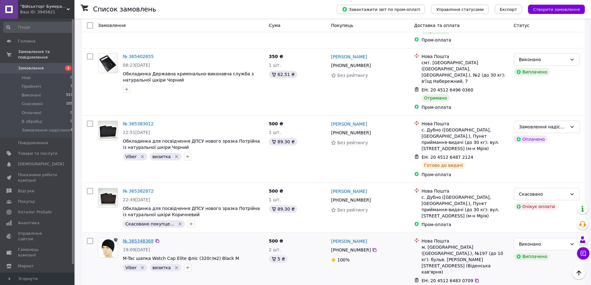
scroll to position [1374, 0]
click at [137, 238] on div "№ 365348368" at bounding box center [138, 241] width 32 height 7
click at [138, 239] on link "№ 365348368" at bounding box center [138, 241] width 31 height 5
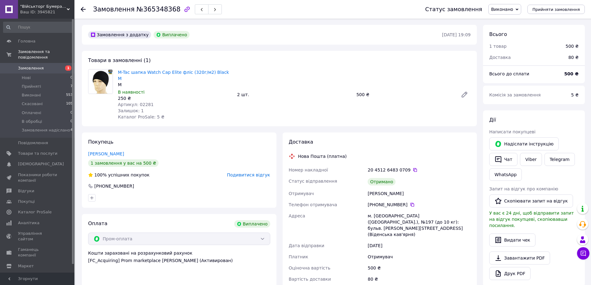
scroll to position [5, 0]
click at [85, 10] on icon at bounding box center [83, 9] width 5 height 5
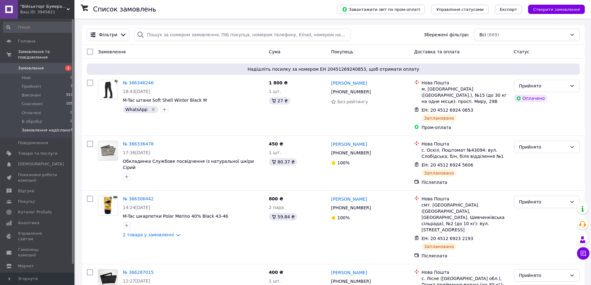
click at [59, 127] on span "Замовлення надіслано" at bounding box center [46, 130] width 48 height 6
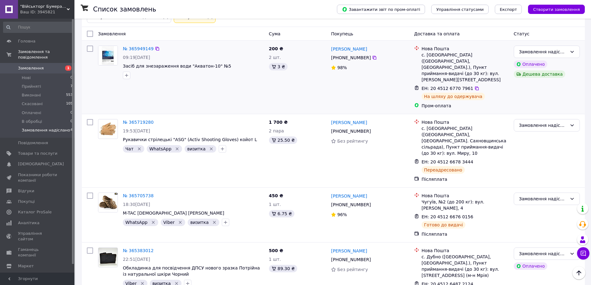
scroll to position [38, 0]
click at [208, 144] on div "визитка" at bounding box center [200, 149] width 34 height 10
click at [185, 188] on div "№ 365705738 18:30, 08.10.2025 M-TAC КАПЦІ EVA КОЙОТ WhatsApp   Viber   визитка …" at bounding box center [333, 215] width 503 height 55
